Goal: Check status: Check status

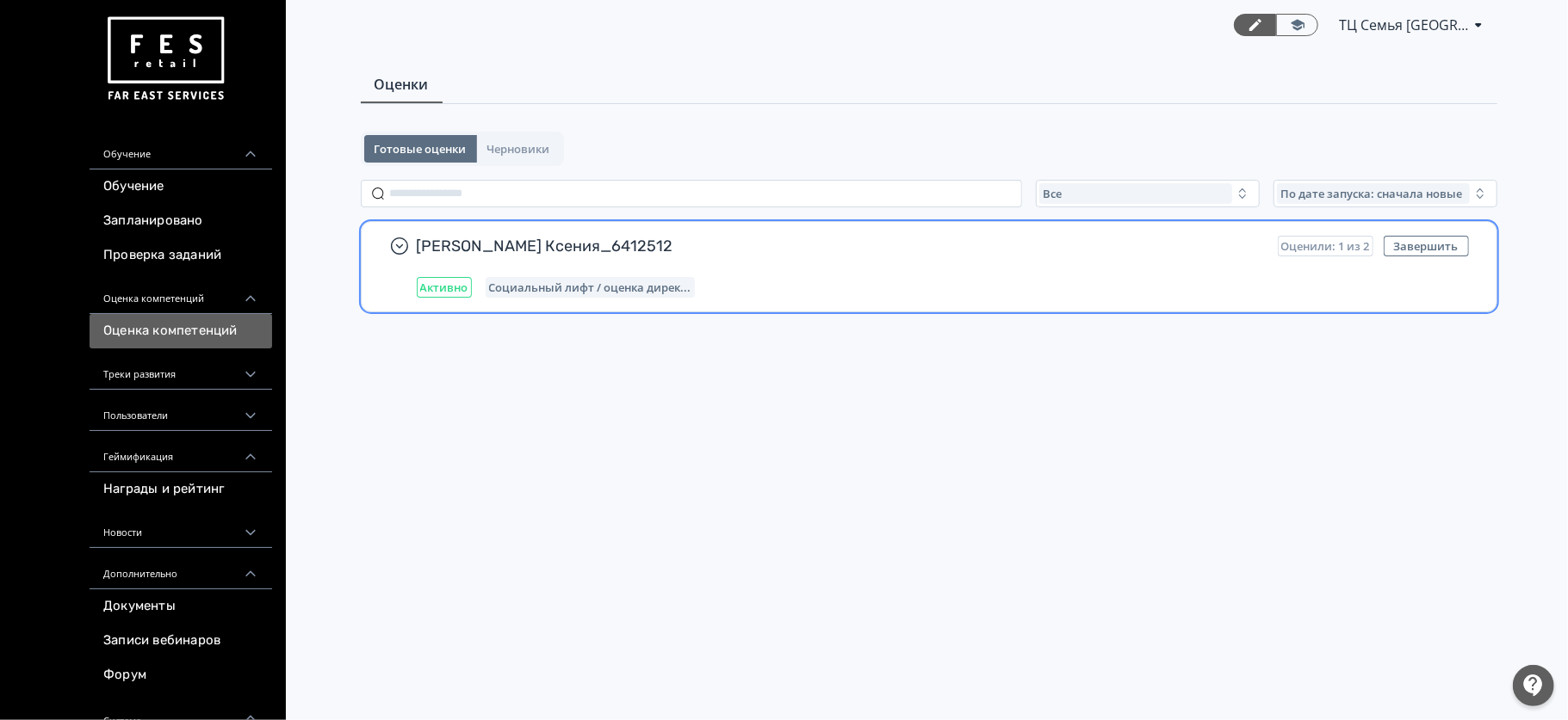
click at [587, 249] on span "[PERSON_NAME] Ксения_6412512" at bounding box center [840, 246] width 847 height 21
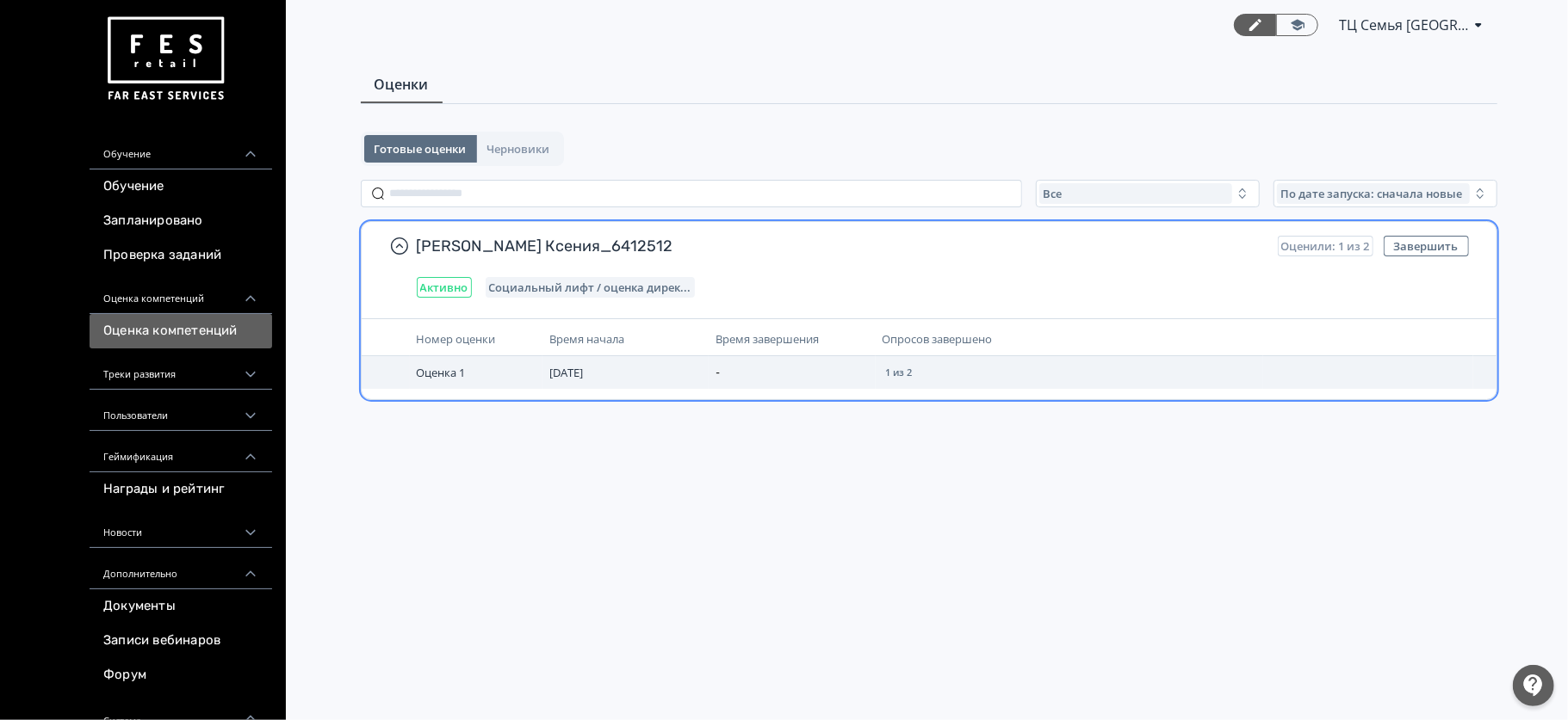
click at [549, 378] on span "[DATE]" at bounding box center [566, 373] width 34 height 16
click at [450, 377] on span "Оценка 1" at bounding box center [441, 373] width 49 height 16
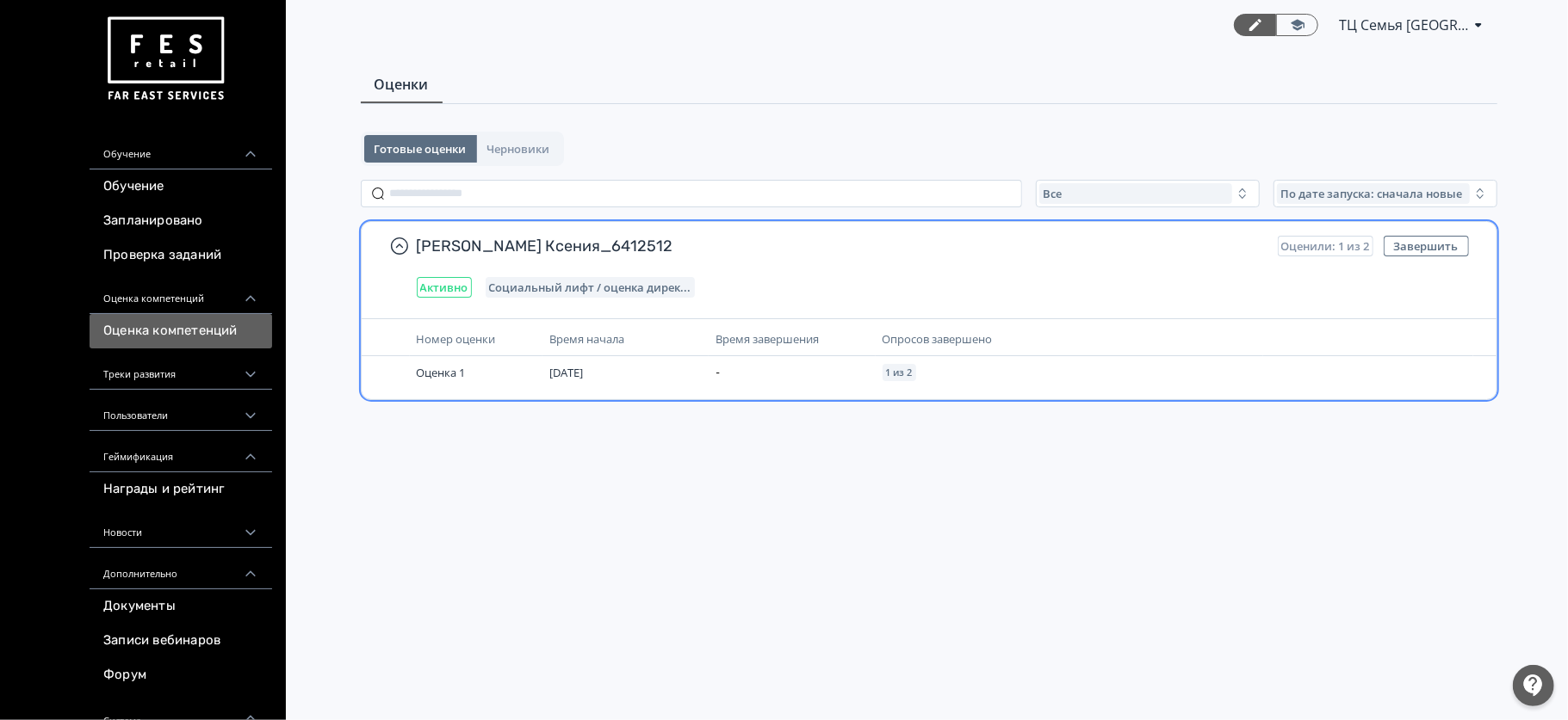
click at [1292, 245] on span "Оценили: 1 из 2" at bounding box center [1325, 246] width 88 height 14
click at [569, 281] on div "Социальный лифт / оценка дирек..." at bounding box center [590, 287] width 209 height 21
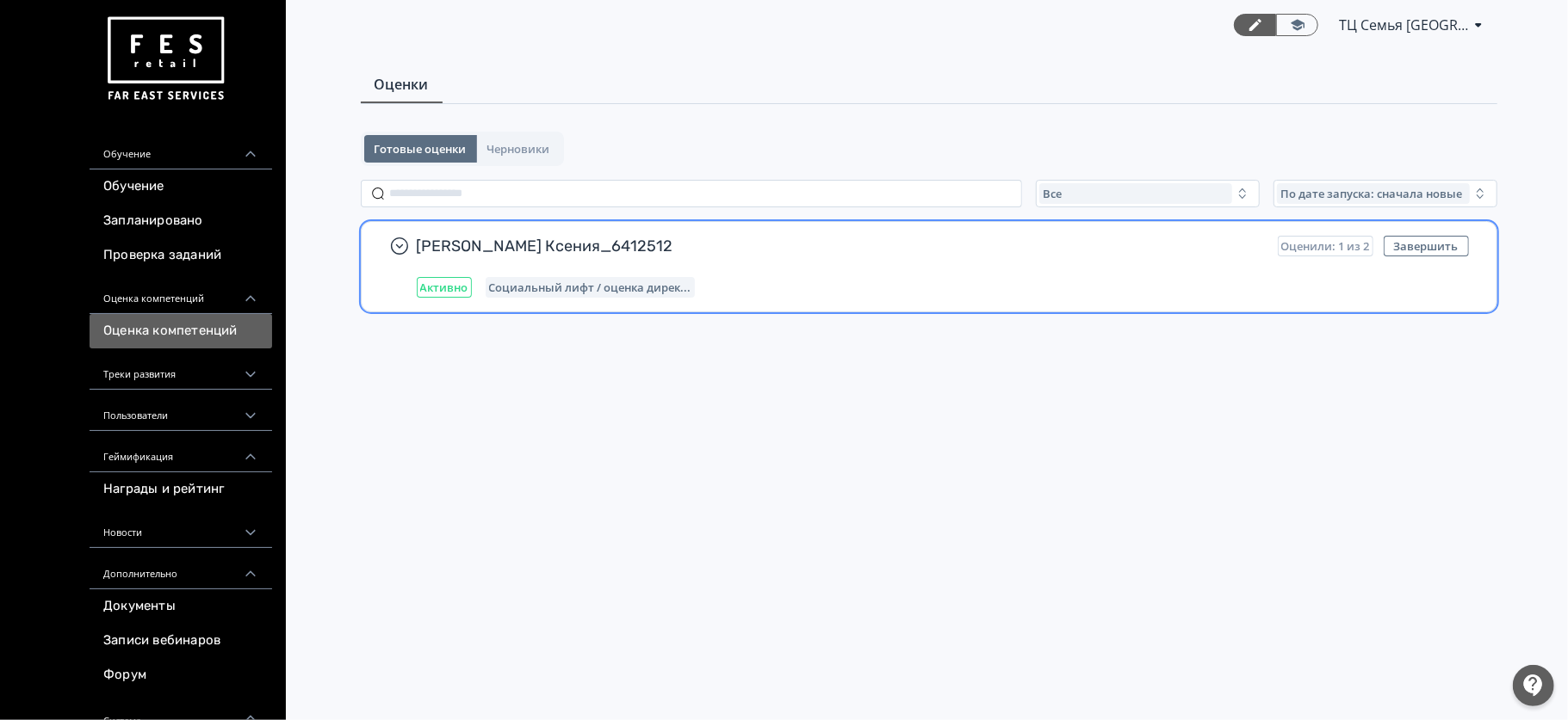
click at [460, 287] on span "Активно" at bounding box center [443, 287] width 48 height 14
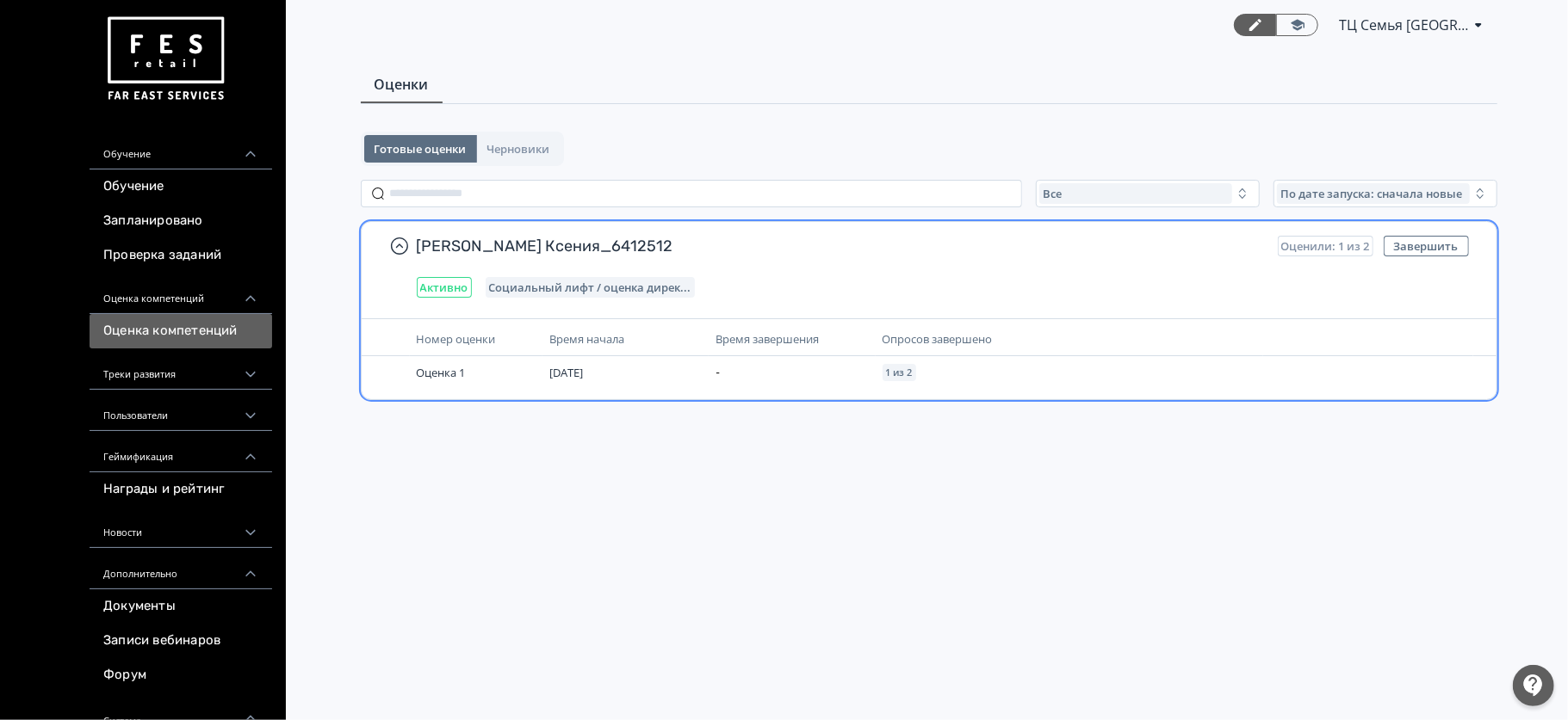
click at [458, 342] on span "Номер оценки" at bounding box center [456, 339] width 79 height 16
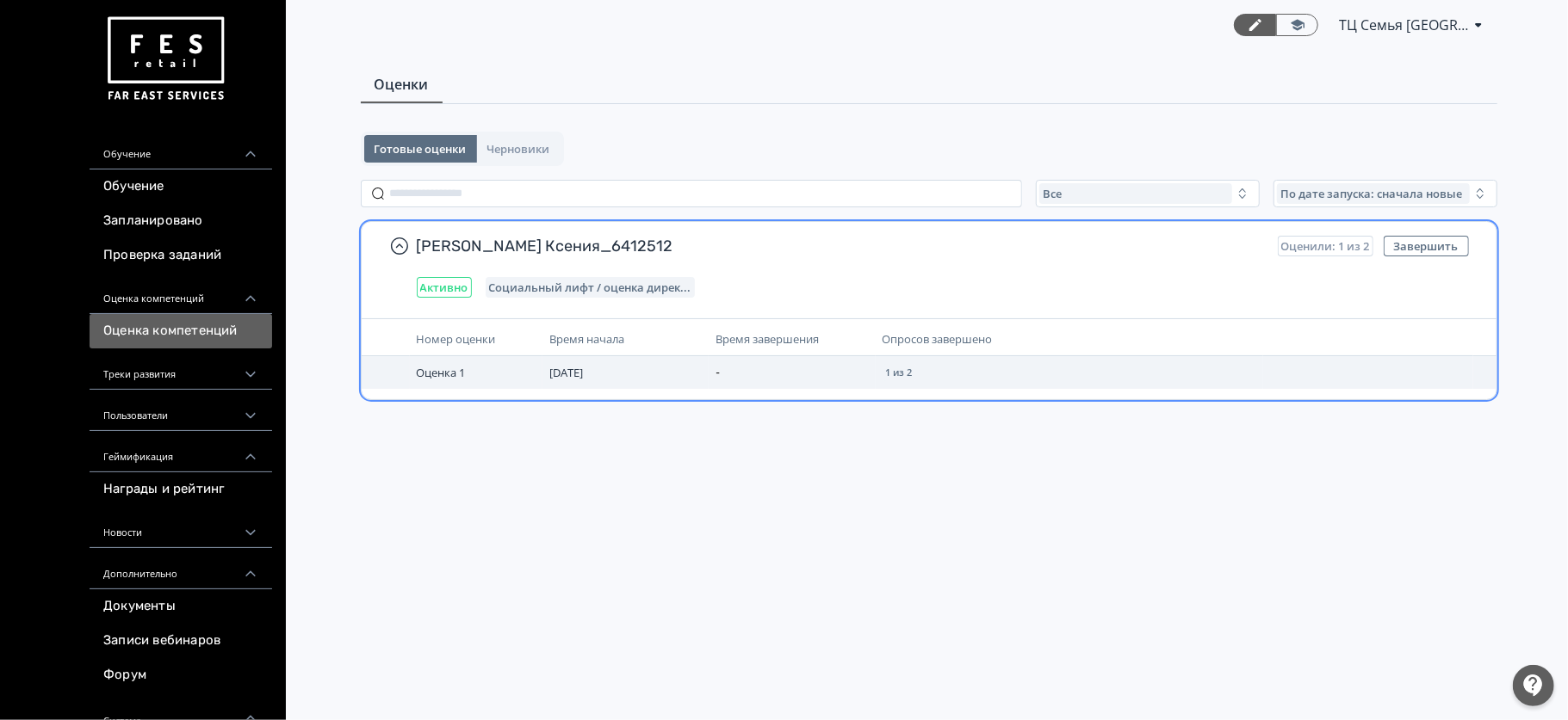
click at [461, 377] on span "Оценка 1" at bounding box center [441, 373] width 49 height 16
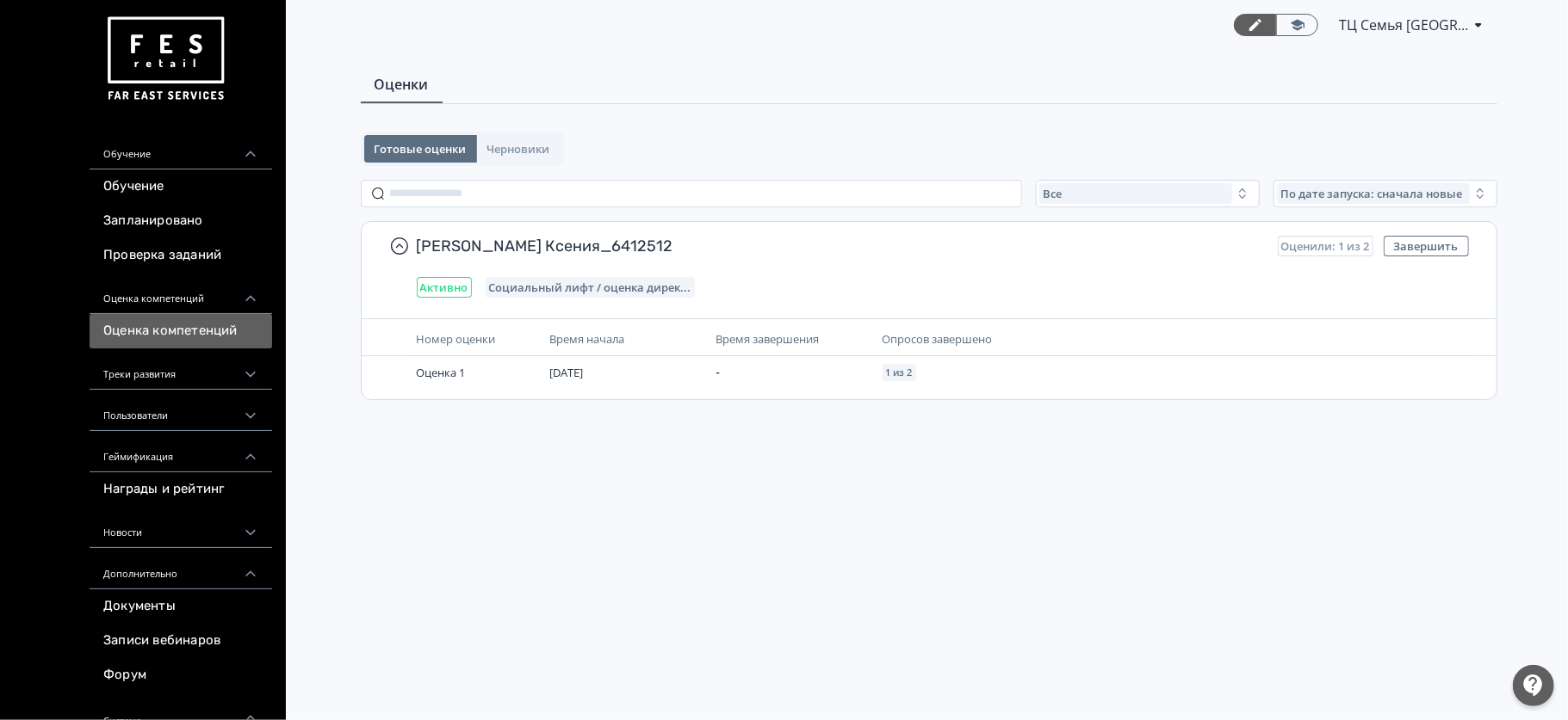
click at [1461, 28] on span "ТЦ Семья [GEOGRAPHIC_DATA]" at bounding box center [1404, 25] width 130 height 21
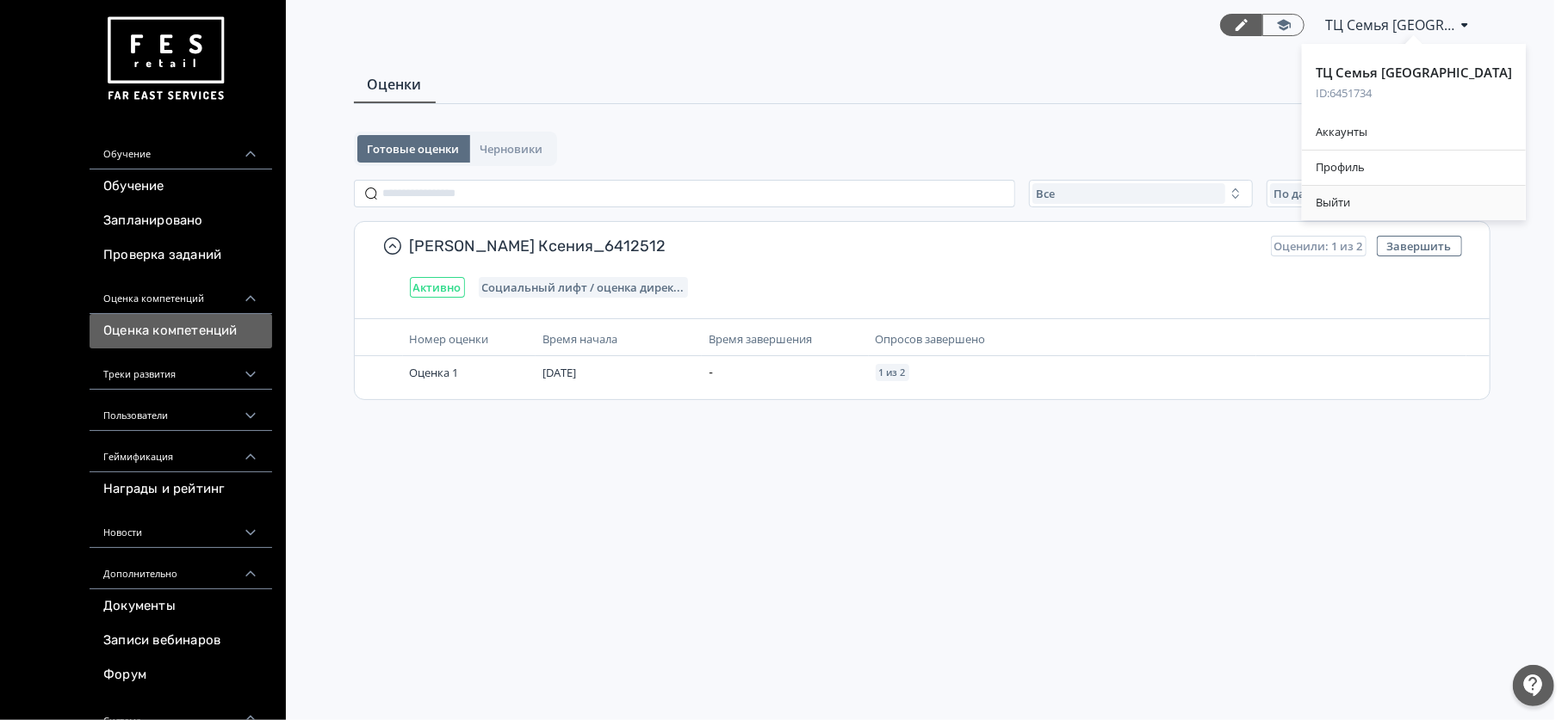
click at [1341, 202] on div "Выйти" at bounding box center [1413, 203] width 223 height 35
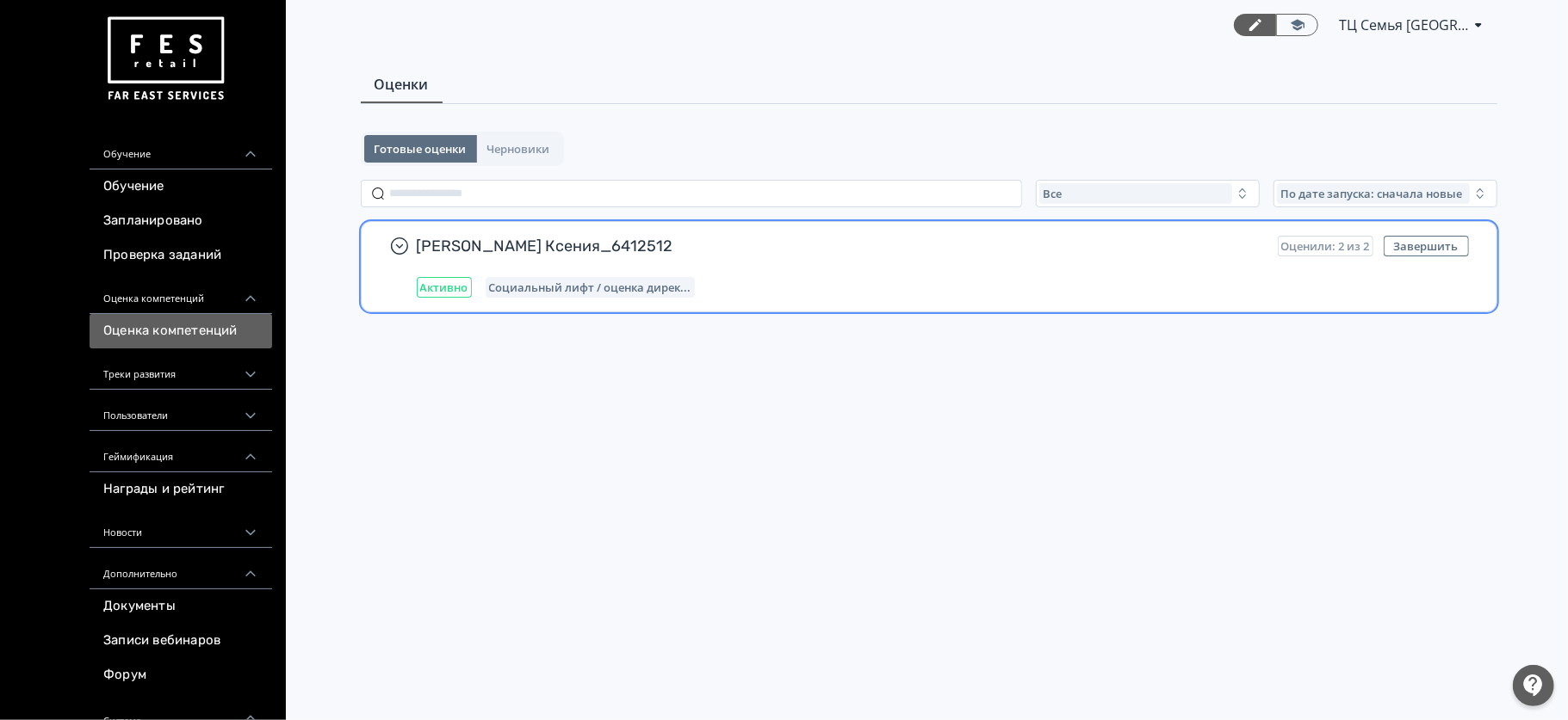
click at [530, 279] on div "Социальный лифт / оценка дирек..." at bounding box center [590, 287] width 209 height 21
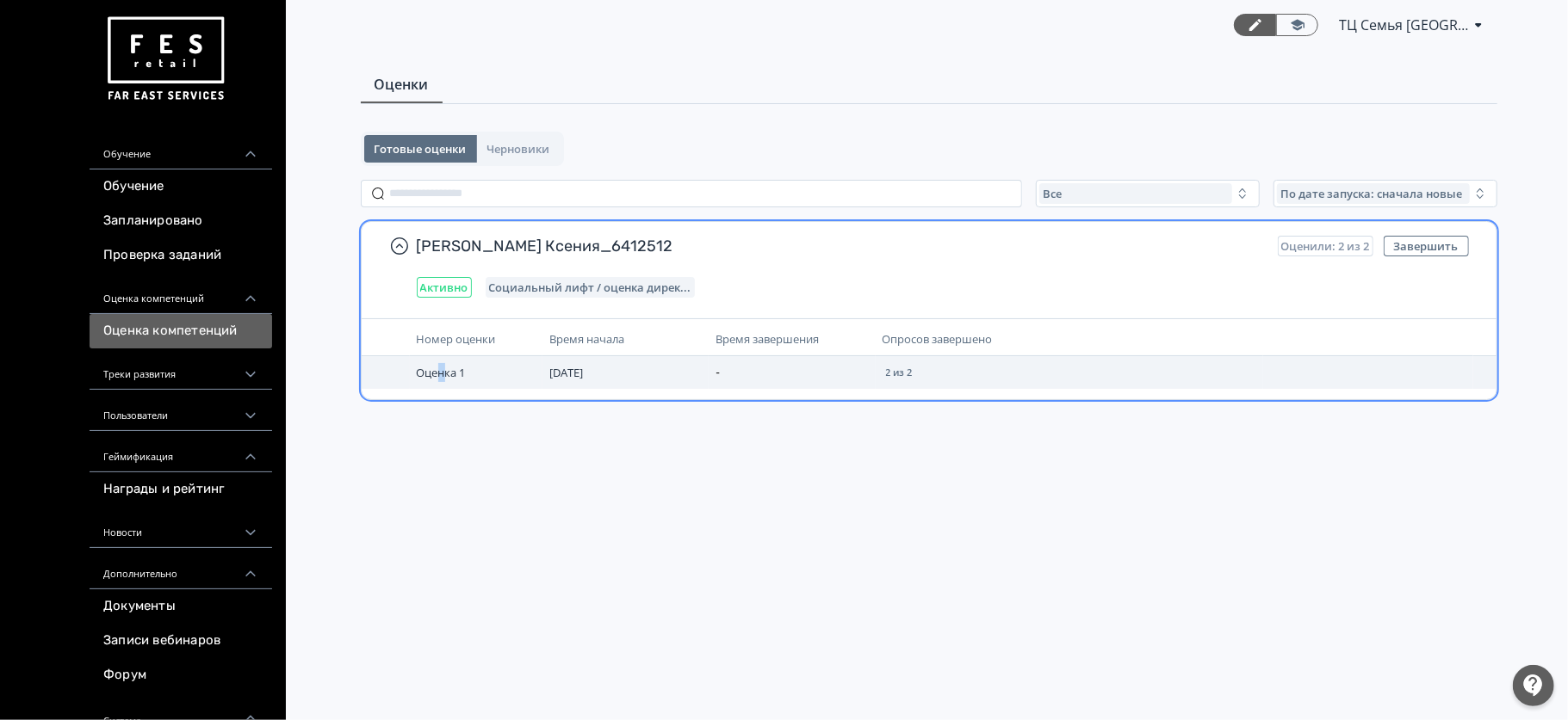
click at [440, 383] on td "Оценка 1" at bounding box center [476, 373] width 133 height 33
click at [576, 370] on span "[DATE]" at bounding box center [566, 373] width 34 height 16
click at [879, 379] on td "2 из 2" at bounding box center [1069, 373] width 389 height 33
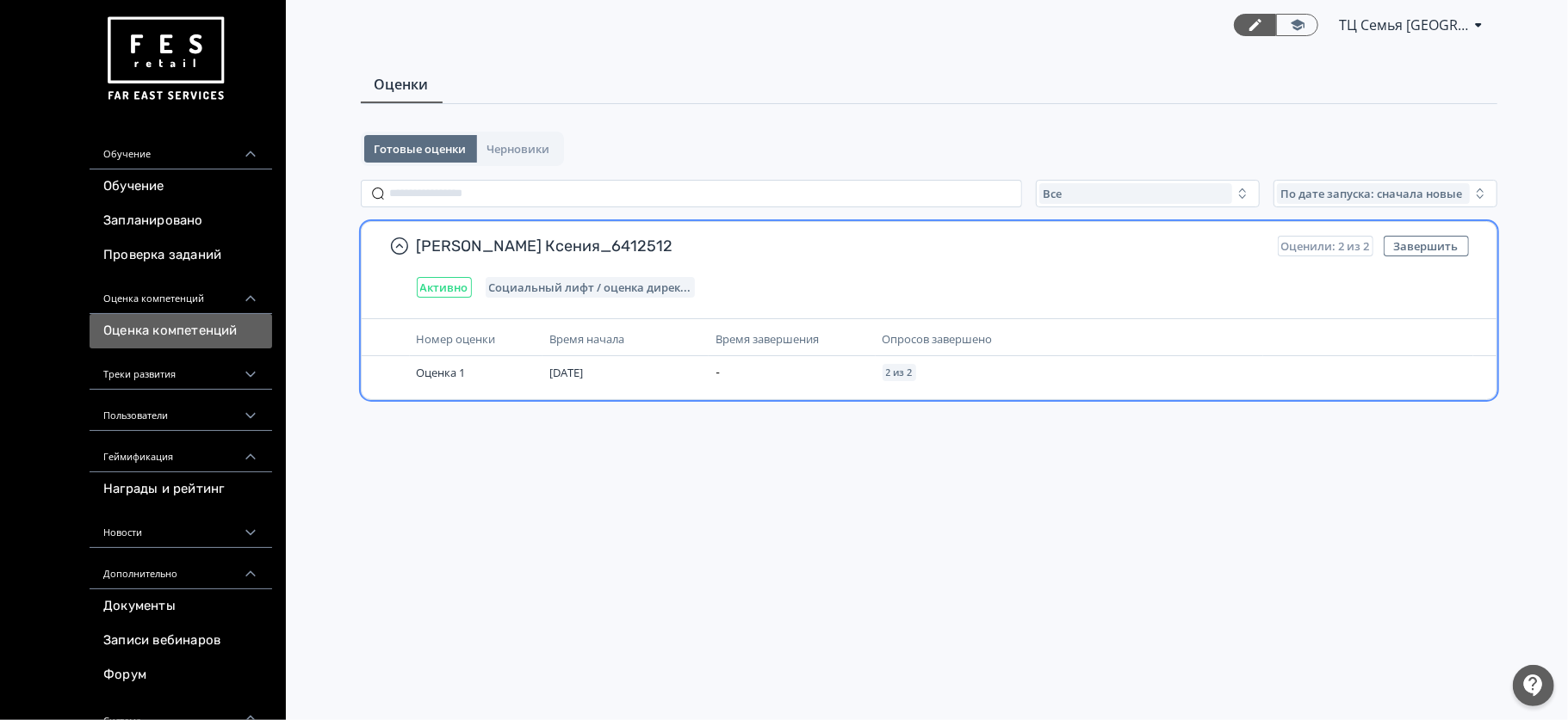
click at [489, 268] on div "[PERSON_NAME] Ксения_6412512 Оценили: 2 из 2 Завершить Активно Социальный лифт …" at bounding box center [943, 267] width 1052 height 62
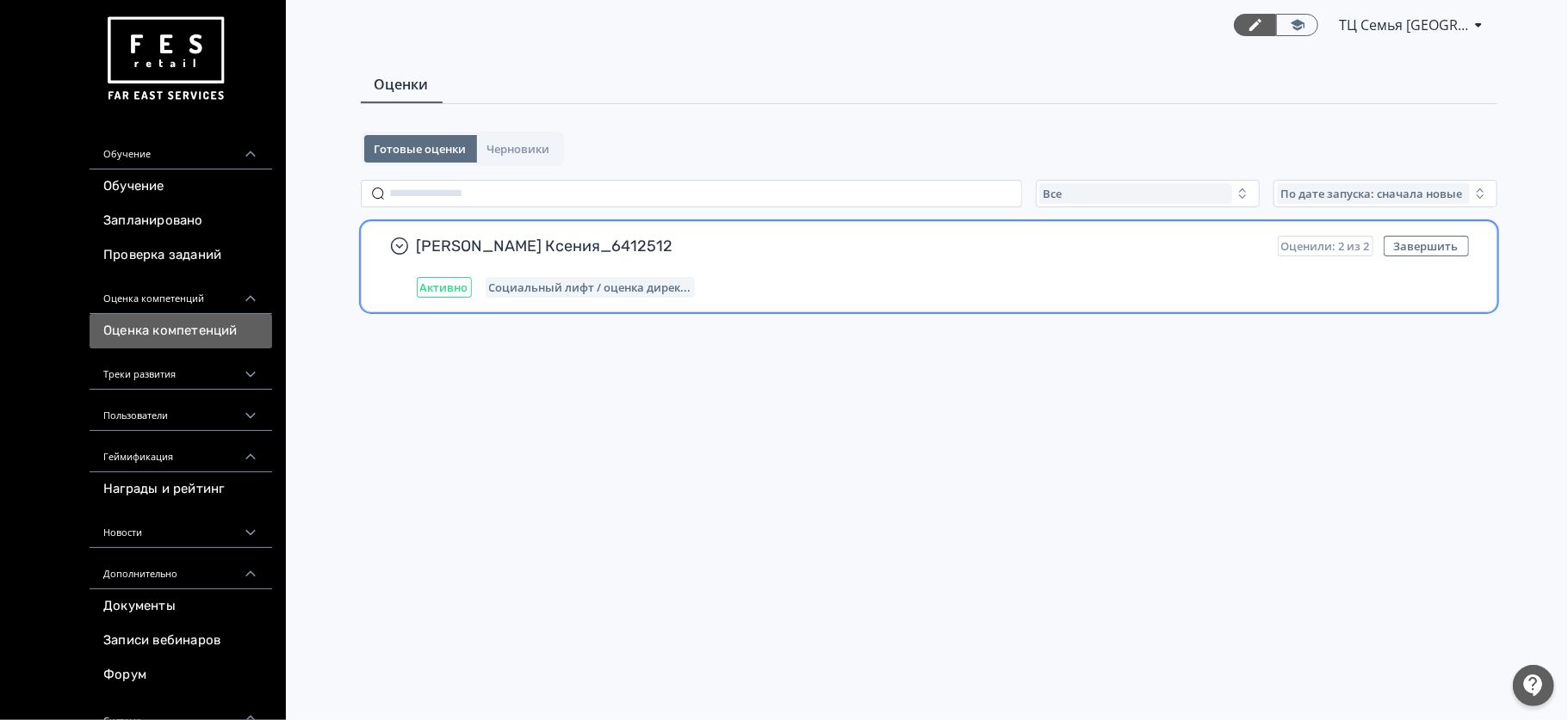
click at [520, 246] on span "[PERSON_NAME] Ксения_6412512" at bounding box center [840, 246] width 847 height 21
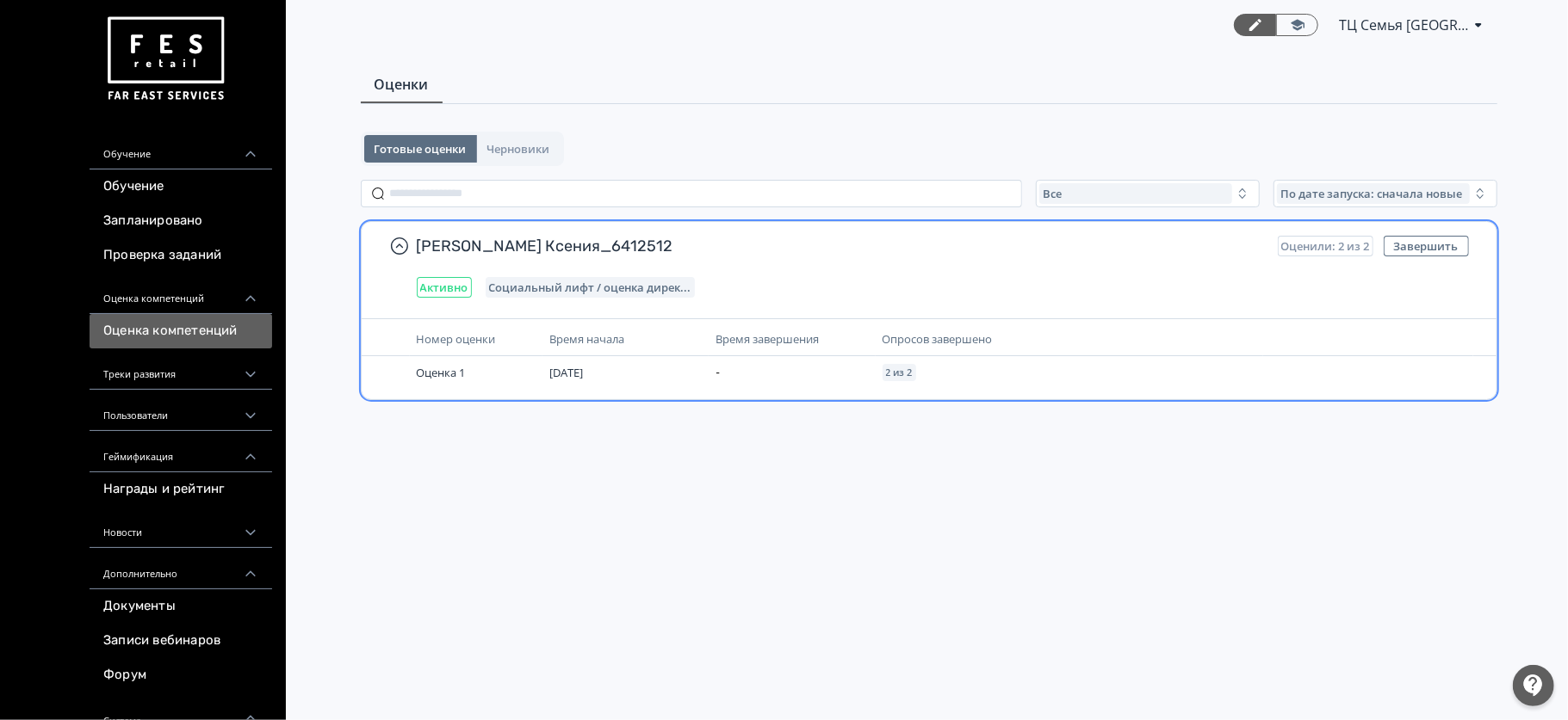
click at [566, 296] on div "Социальный лифт / оценка дирек..." at bounding box center [590, 287] width 209 height 21
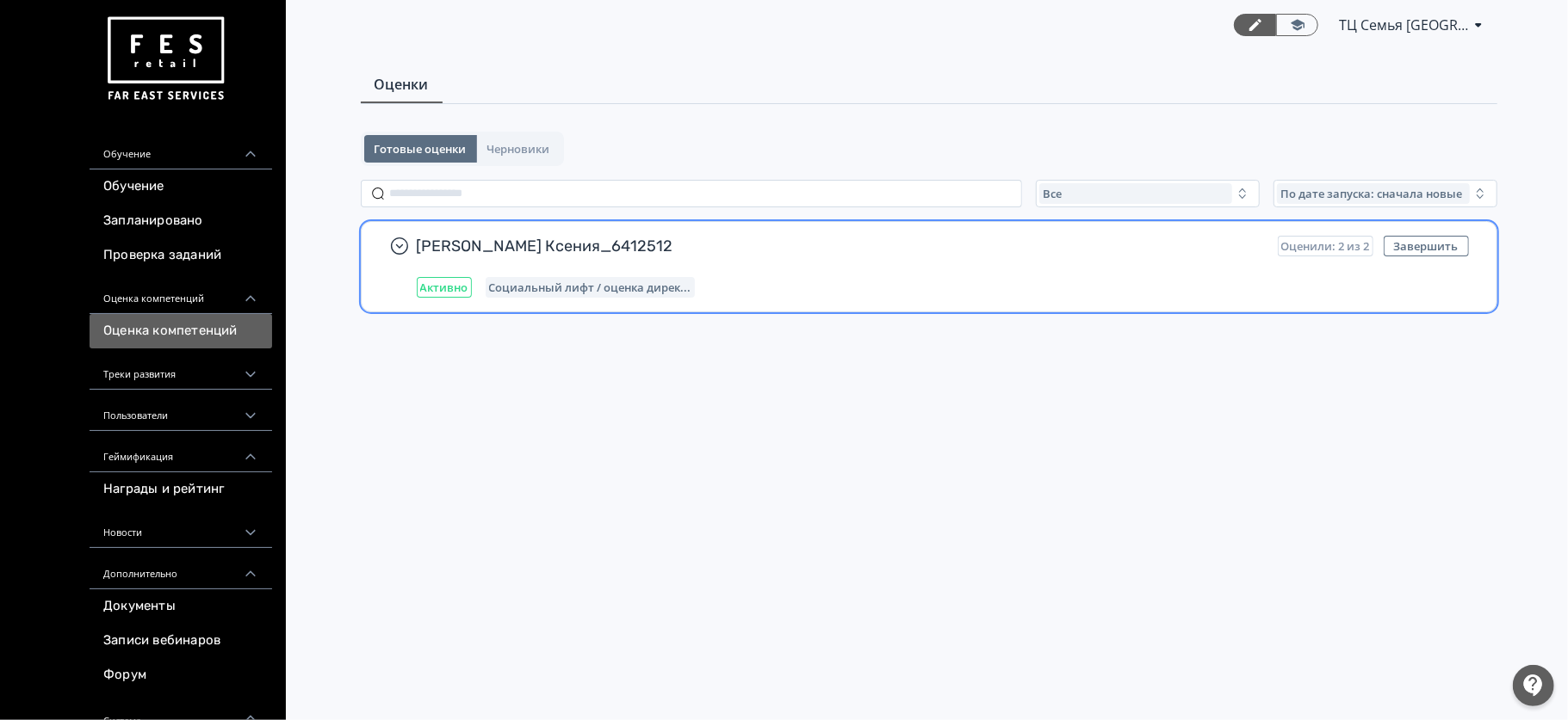
click at [566, 296] on div "Социальный лифт / оценка дирек..." at bounding box center [590, 287] width 209 height 21
